Goal: Find specific page/section: Find specific page/section

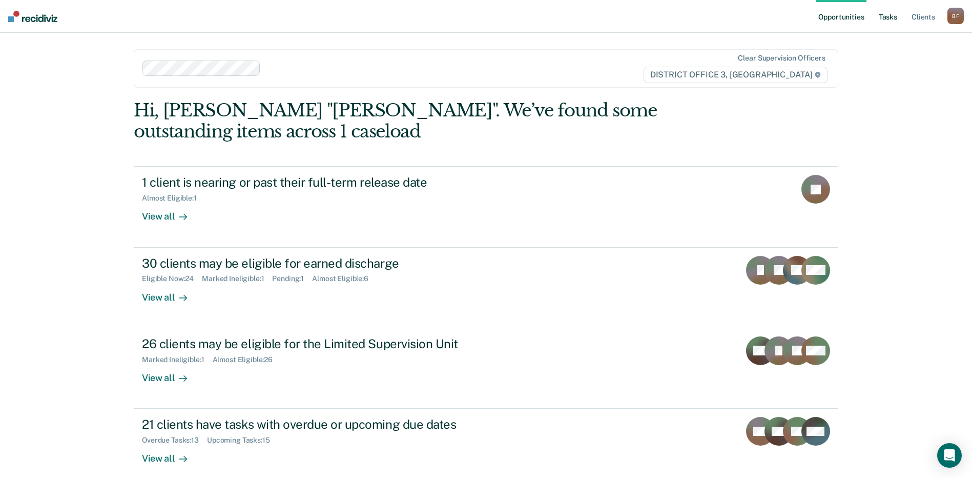
click at [890, 18] on link "Tasks" at bounding box center [888, 16] width 23 height 33
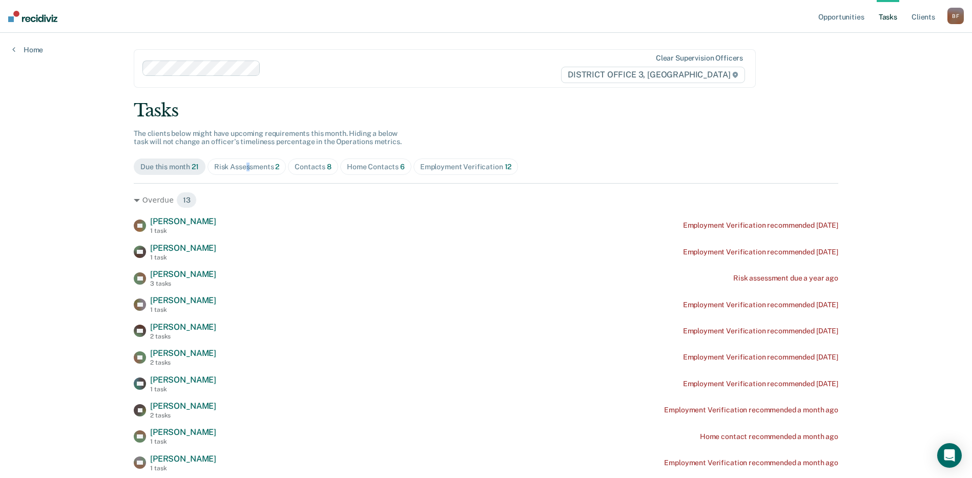
click at [246, 168] on div "Risk Assessments 2" at bounding box center [247, 166] width 66 height 9
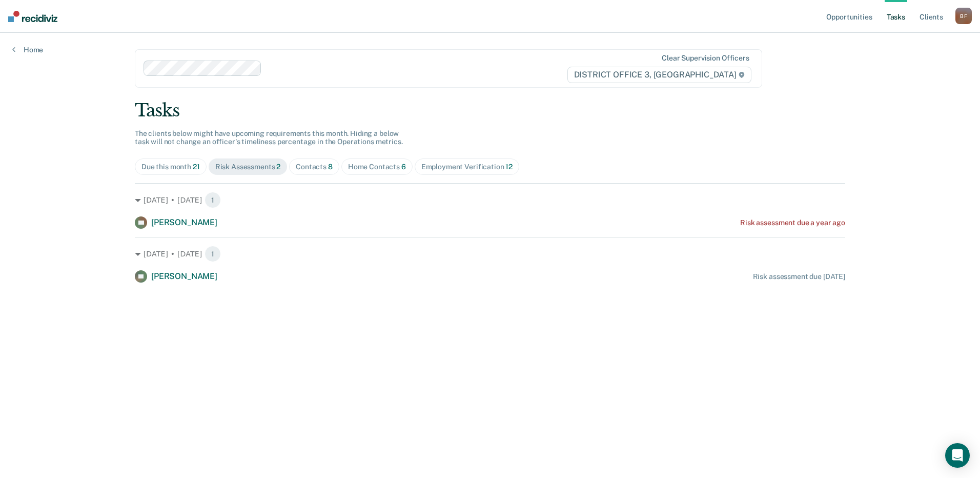
drag, startPoint x: 371, startPoint y: 167, endPoint x: 370, endPoint y: 173, distance: 6.7
click at [372, 172] on span "Home Contacts 6" at bounding box center [376, 166] width 71 height 16
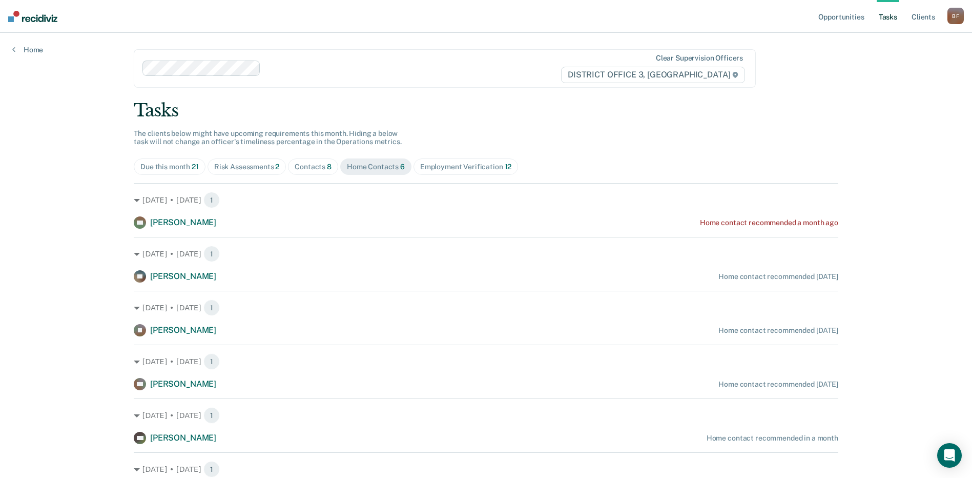
click at [310, 166] on div "Contacts 8" at bounding box center [313, 166] width 37 height 9
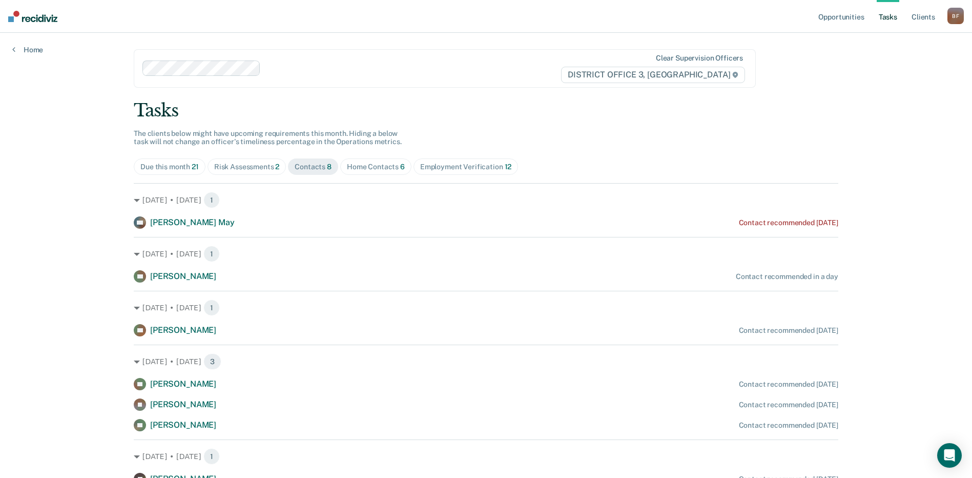
click at [253, 168] on div "Risk Assessments 2" at bounding box center [247, 166] width 66 height 9
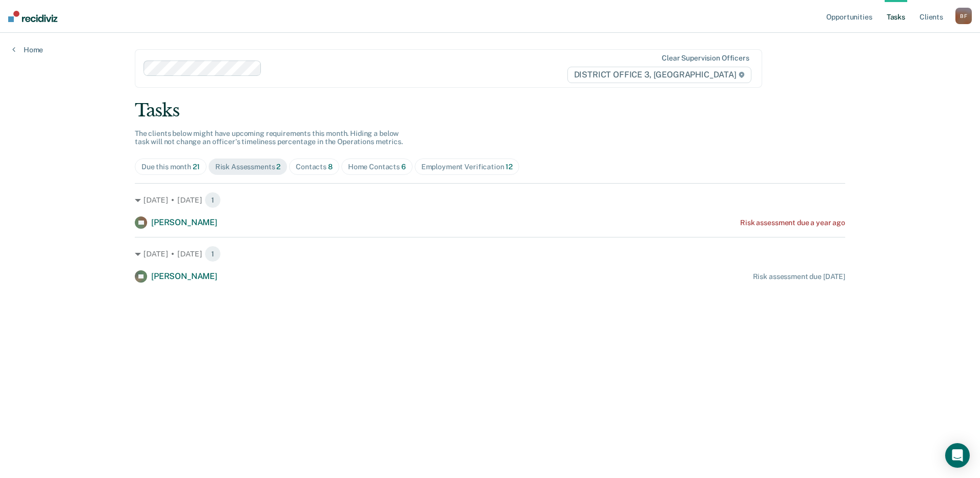
click at [325, 168] on div "Contacts 8" at bounding box center [314, 166] width 37 height 9
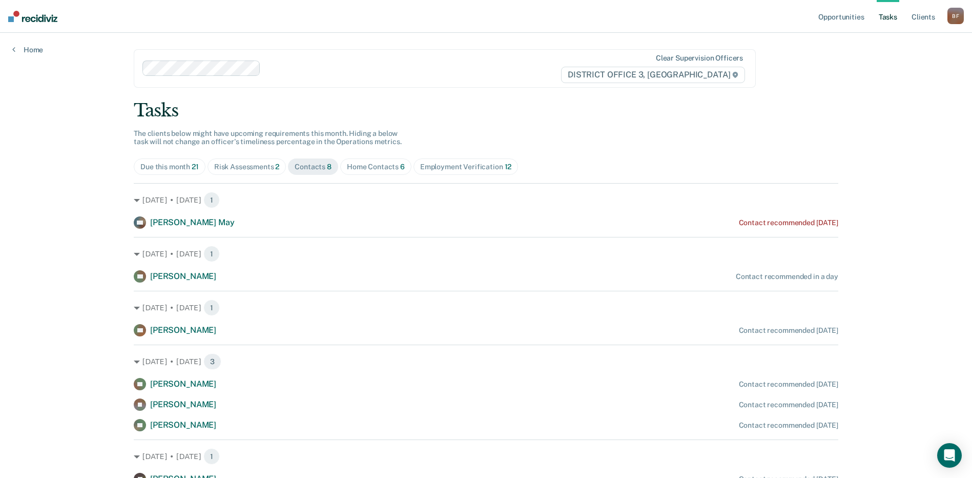
click at [311, 166] on div "Contacts 8" at bounding box center [313, 166] width 37 height 9
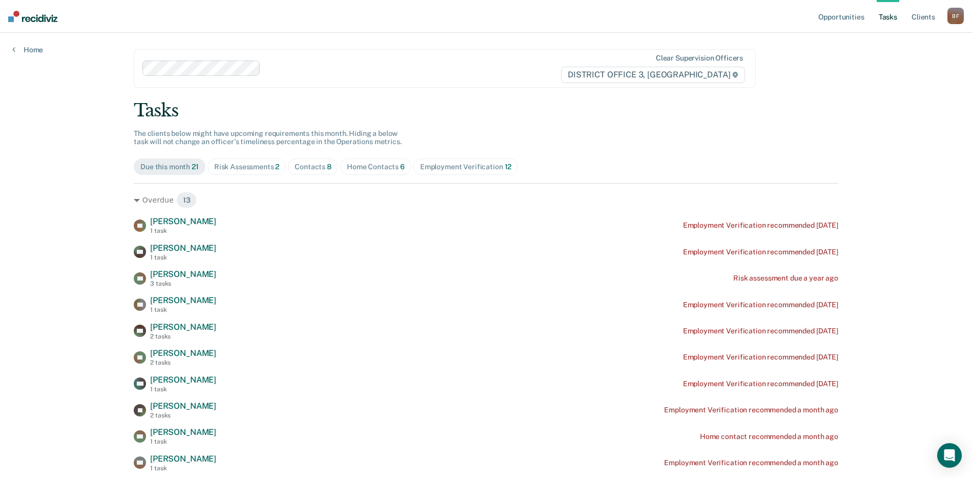
click at [310, 167] on div "Contacts 8" at bounding box center [313, 166] width 37 height 9
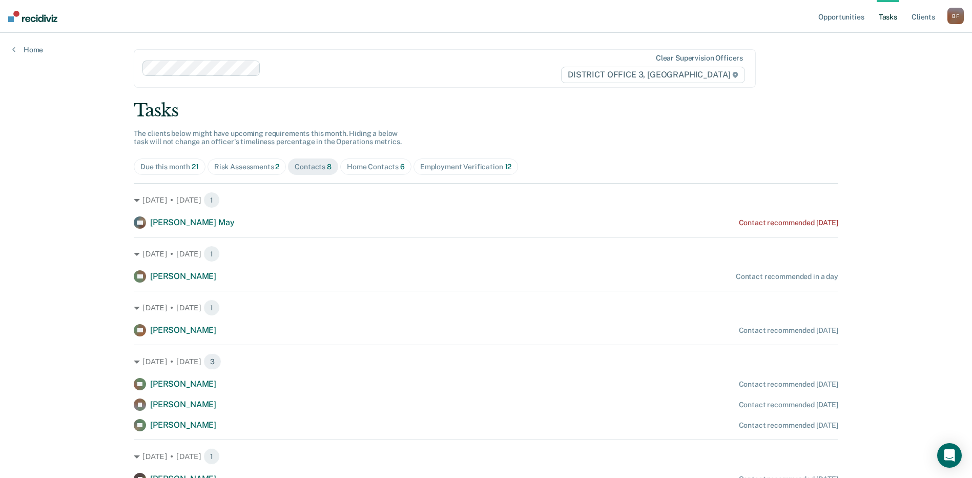
click at [239, 167] on div "Risk Assessments 2" at bounding box center [247, 166] width 66 height 9
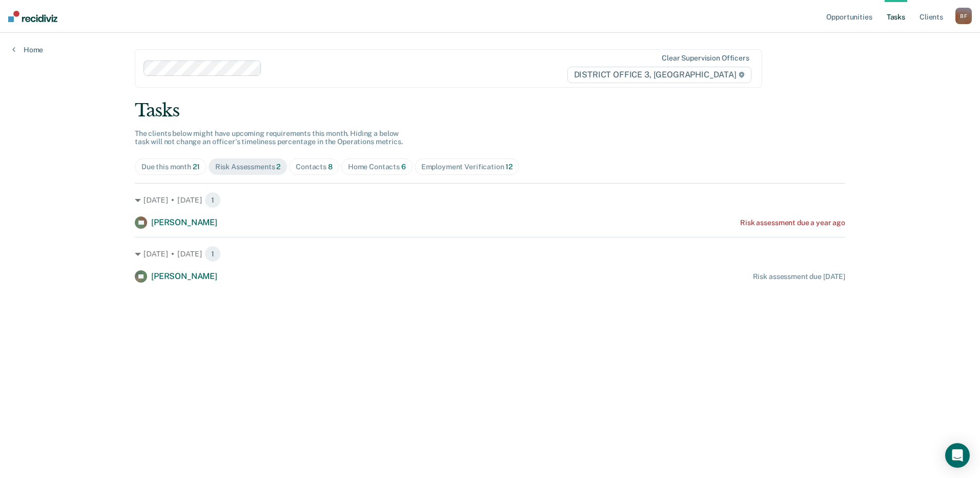
click at [312, 163] on div "Contacts 8" at bounding box center [314, 166] width 37 height 9
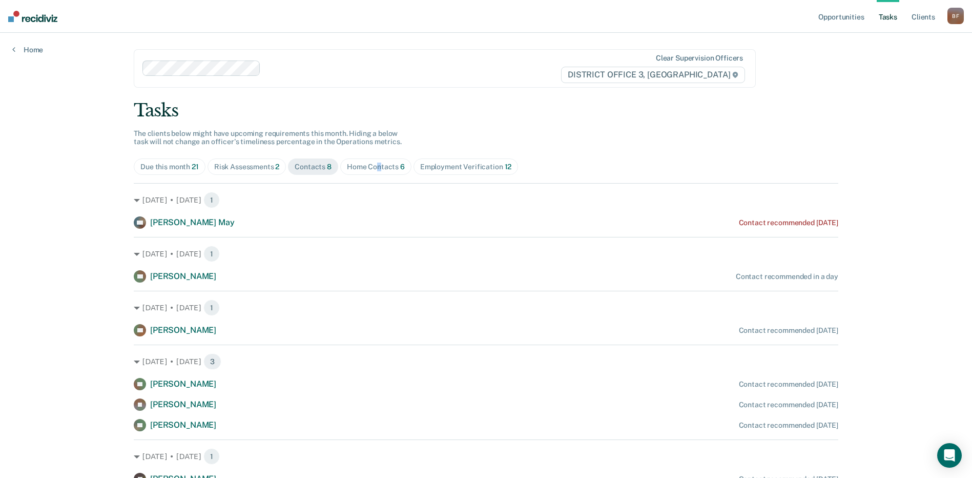
click at [376, 168] on div "Home Contacts 6" at bounding box center [376, 166] width 58 height 9
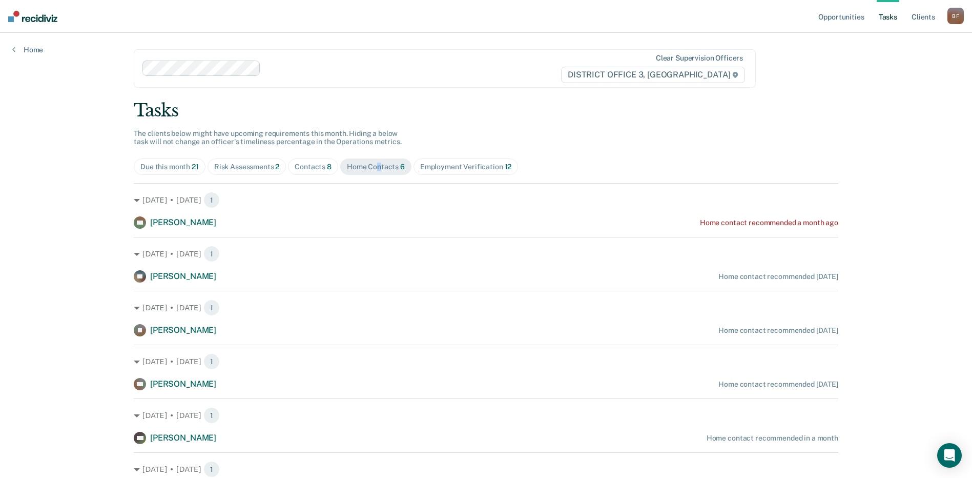
click at [360, 169] on div "Home Contacts 6" at bounding box center [376, 166] width 58 height 9
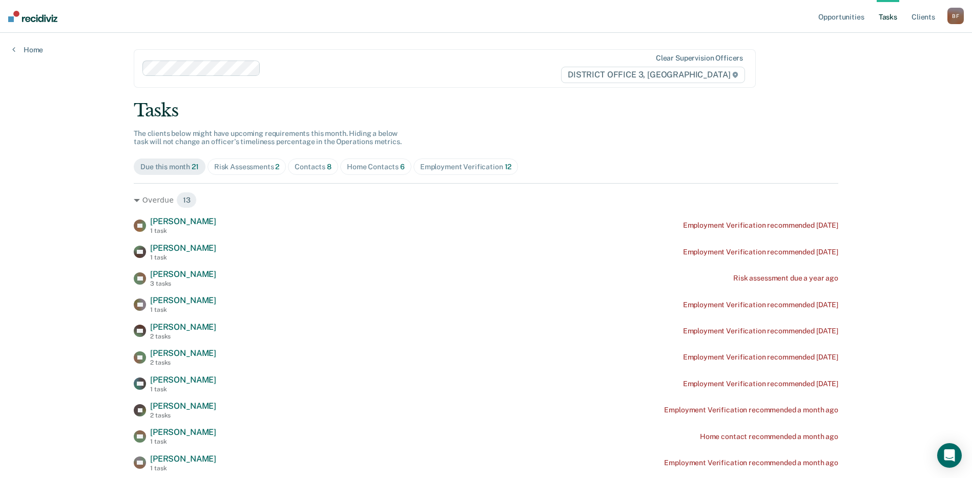
click at [390, 163] on div "Home Contacts 6" at bounding box center [376, 166] width 58 height 9
